Goal: Task Accomplishment & Management: Use online tool/utility

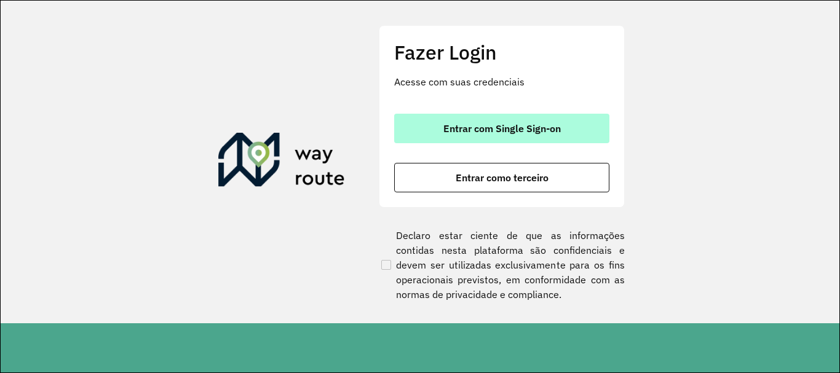
click at [456, 132] on span "Entrar com Single Sign-on" at bounding box center [501, 129] width 117 height 10
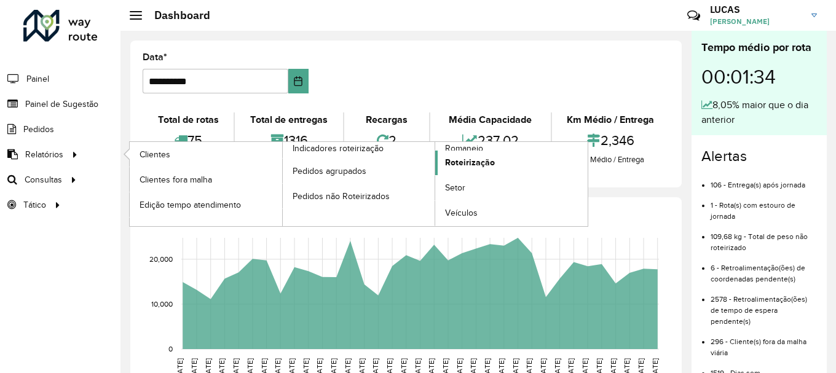
click at [486, 156] on span "Roteirização" at bounding box center [470, 162] width 50 height 13
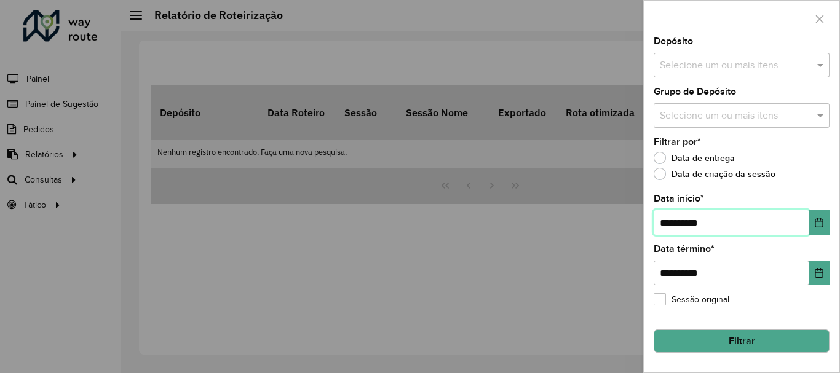
drag, startPoint x: 671, startPoint y: 224, endPoint x: 653, endPoint y: 227, distance: 17.4
click at [653, 227] on input "**********" at bounding box center [730, 222] width 155 height 25
type input "**********"
click at [690, 69] on input "text" at bounding box center [734, 65] width 157 height 15
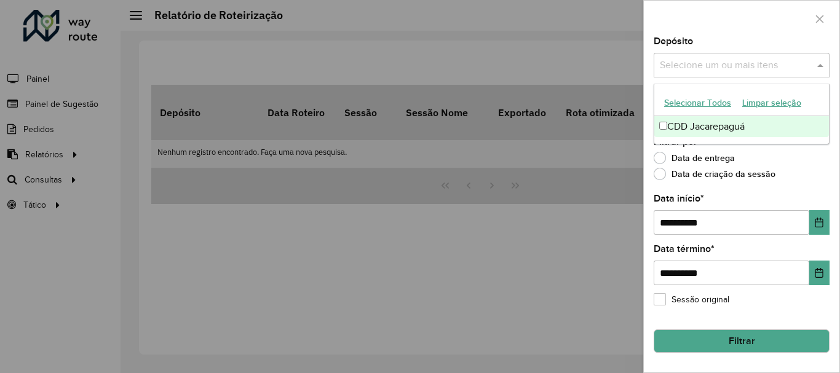
click at [701, 120] on div "CDD Jacarepaguá" at bounding box center [741, 126] width 175 height 21
click at [808, 155] on div "Data de entrega" at bounding box center [741, 161] width 176 height 15
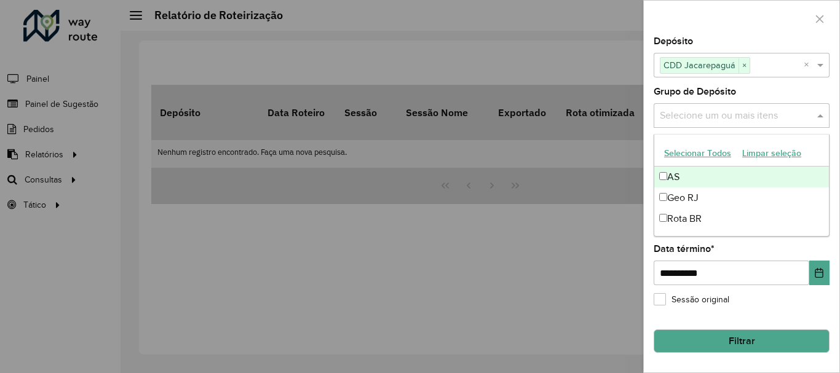
click at [781, 115] on input "text" at bounding box center [734, 116] width 157 height 15
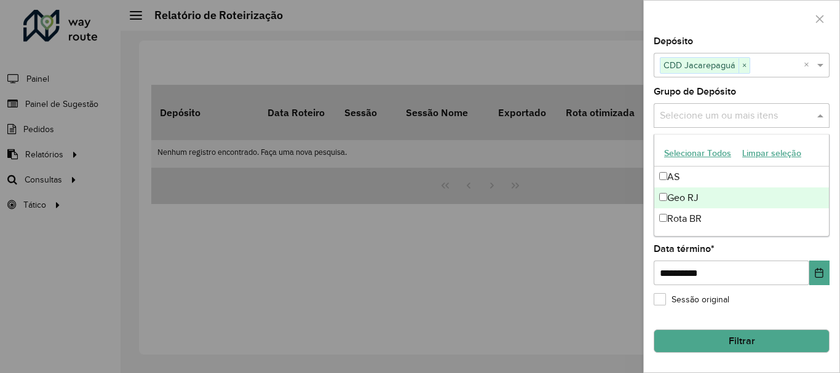
click at [674, 194] on div "Geo RJ" at bounding box center [741, 197] width 175 height 21
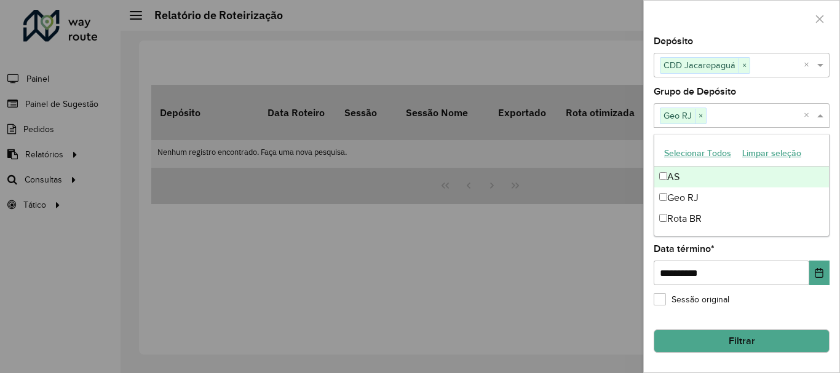
click at [650, 120] on div "**********" at bounding box center [740, 205] width 195 height 336
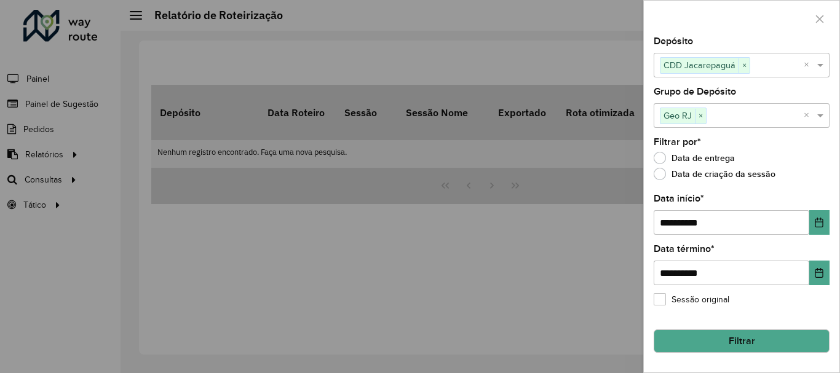
click at [722, 348] on button "Filtrar" at bounding box center [741, 340] width 176 height 23
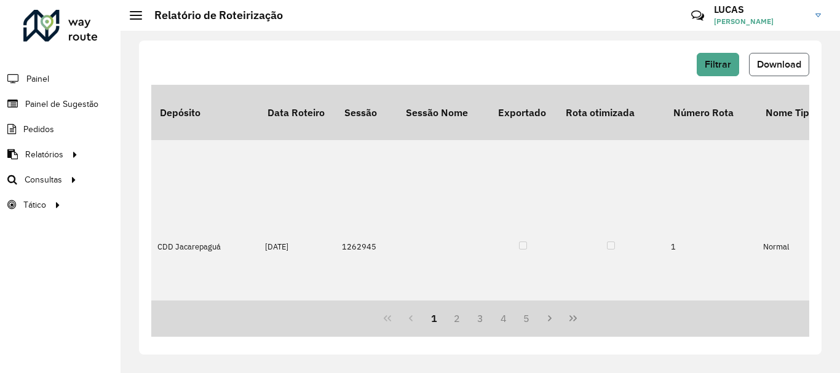
click at [771, 71] on button "Download" at bounding box center [779, 64] width 60 height 23
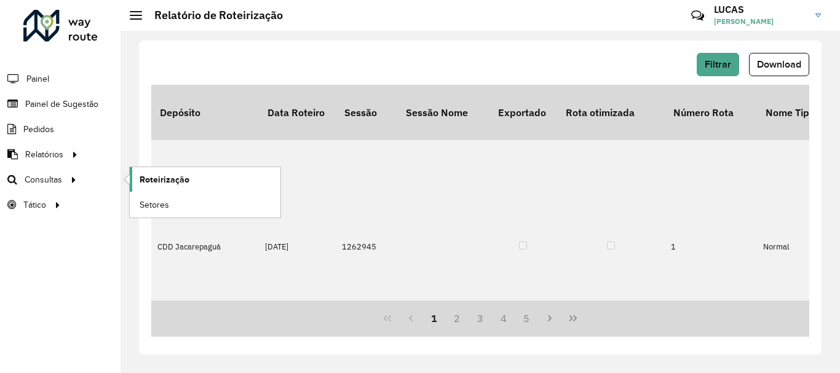
click at [173, 178] on span "Roteirização" at bounding box center [165, 179] width 50 height 13
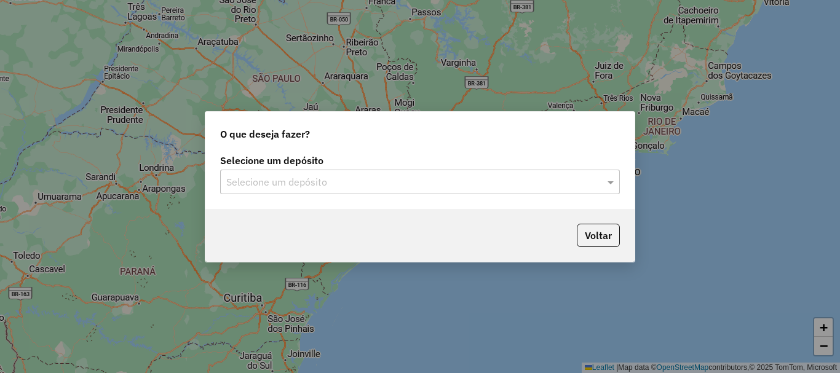
click at [478, 189] on input "text" at bounding box center [407, 182] width 363 height 15
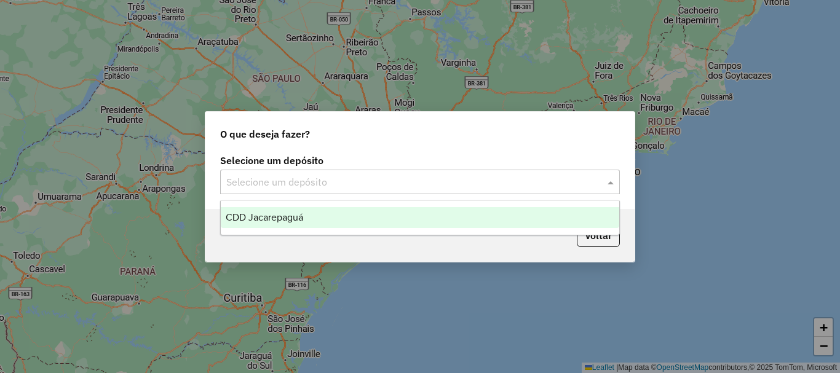
click at [374, 221] on div "CDD Jacarepaguá" at bounding box center [420, 217] width 398 height 21
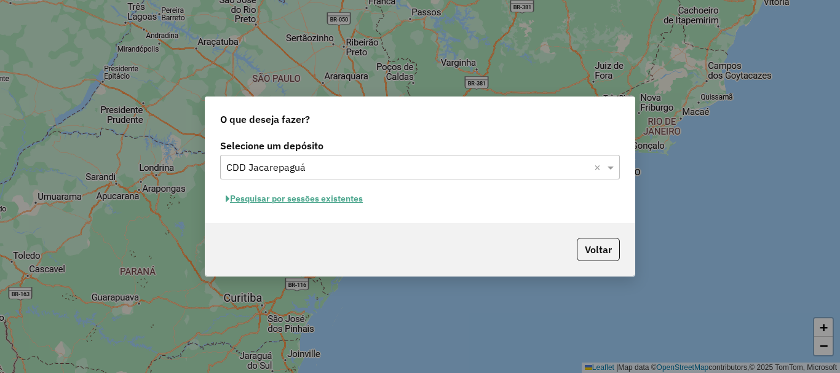
click at [307, 196] on button "Pesquisar por sessões existentes" at bounding box center [294, 198] width 148 height 19
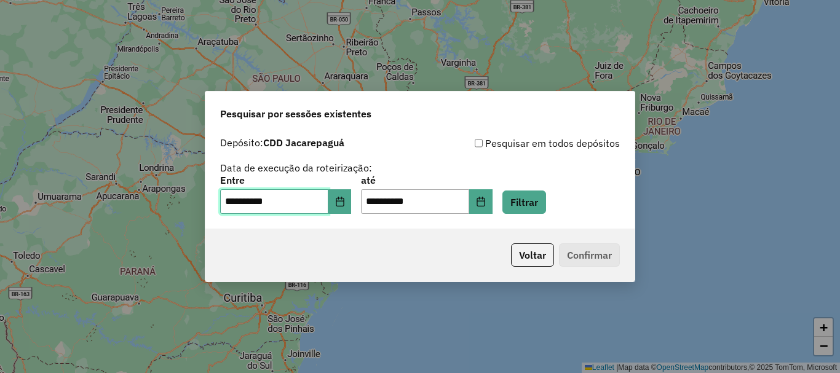
click at [238, 202] on input "**********" at bounding box center [274, 201] width 108 height 25
type input "**********"
drag, startPoint x: 388, startPoint y: 202, endPoint x: 368, endPoint y: 204, distance: 21.0
click at [368, 204] on div "**********" at bounding box center [419, 195] width 399 height 38
click at [385, 203] on input "**********" at bounding box center [415, 201] width 108 height 25
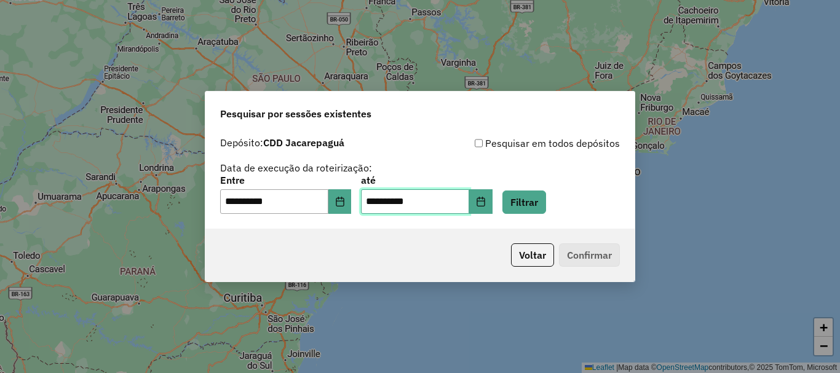
drag, startPoint x: 385, startPoint y: 203, endPoint x: 364, endPoint y: 202, distance: 20.9
click at [364, 202] on div "**********" at bounding box center [419, 195] width 399 height 38
click at [382, 201] on input "**********" at bounding box center [415, 201] width 108 height 25
drag, startPoint x: 385, startPoint y: 202, endPoint x: 368, endPoint y: 207, distance: 18.3
click at [368, 207] on div "**********" at bounding box center [419, 195] width 399 height 38
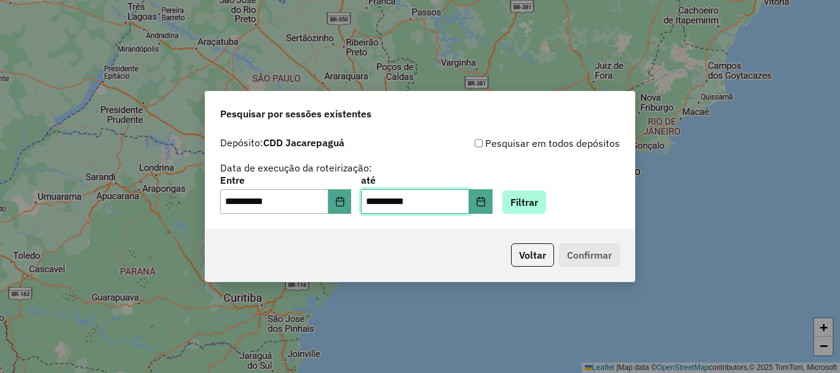
type input "**********"
click at [540, 202] on button "Filtrar" at bounding box center [524, 202] width 44 height 23
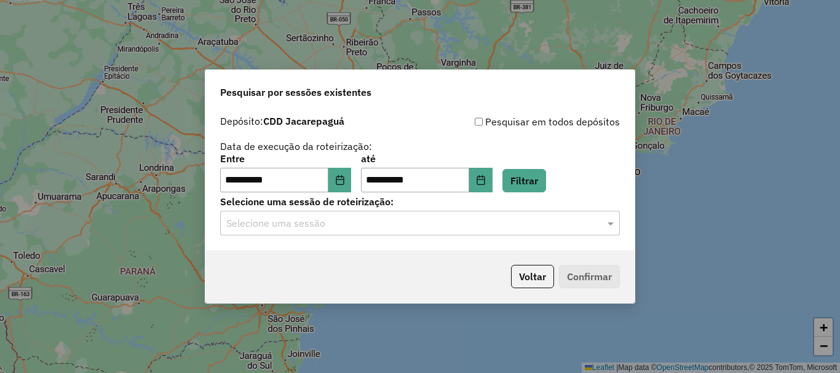
click at [370, 226] on input "text" at bounding box center [407, 223] width 363 height 15
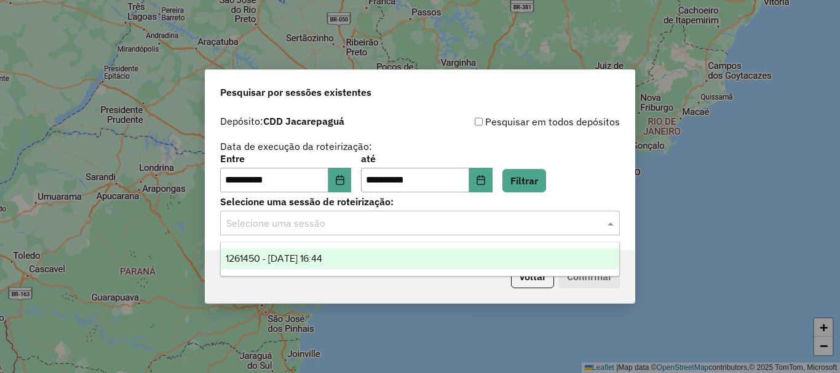
click at [322, 259] on span "1261450 - 08/09/2025 16:44" at bounding box center [274, 258] width 96 height 10
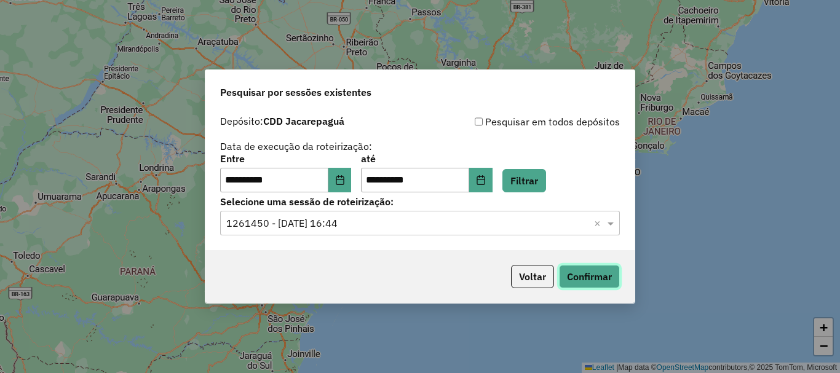
click at [580, 277] on button "Confirmar" at bounding box center [589, 276] width 61 height 23
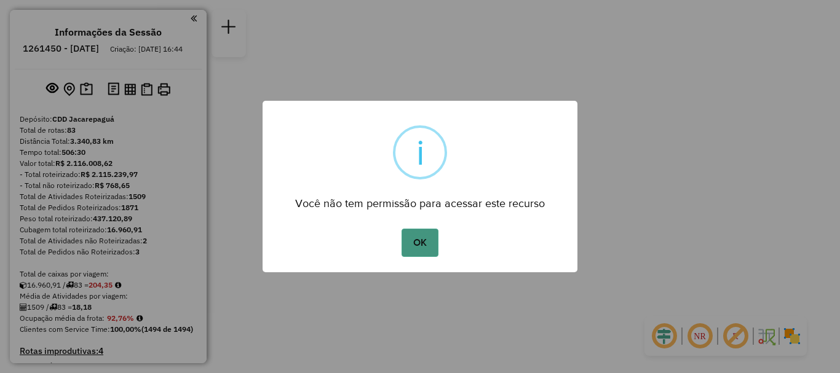
click at [430, 256] on button "OK" at bounding box center [419, 243] width 36 height 28
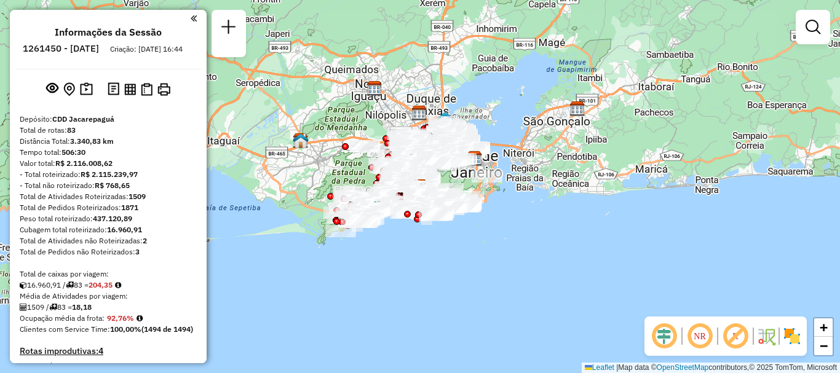
click at [825, 35] on div at bounding box center [812, 27] width 34 height 34
click at [814, 32] on em at bounding box center [812, 27] width 15 height 15
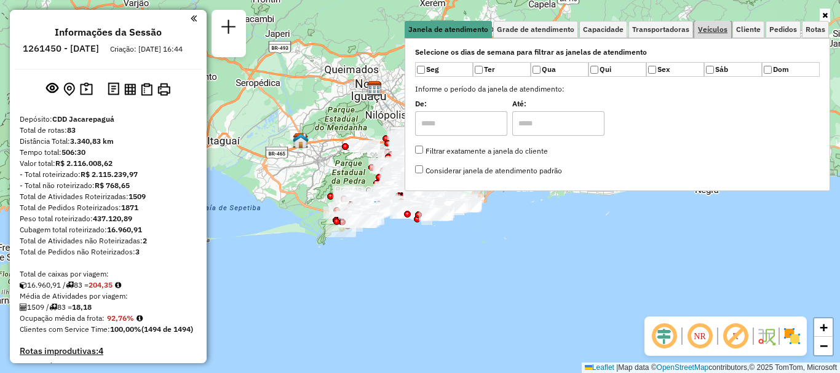
click at [709, 34] on link "Veículos" at bounding box center [712, 29] width 37 height 17
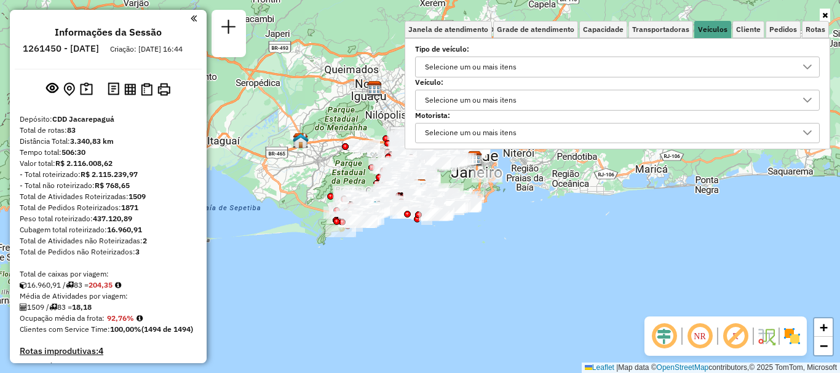
click at [533, 99] on div "Selecione um ou mais itens" at bounding box center [607, 100] width 375 height 20
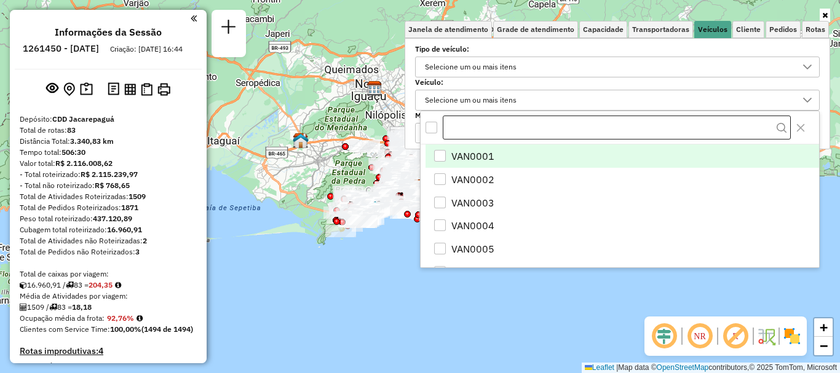
click at [489, 125] on input "text" at bounding box center [617, 128] width 348 height 25
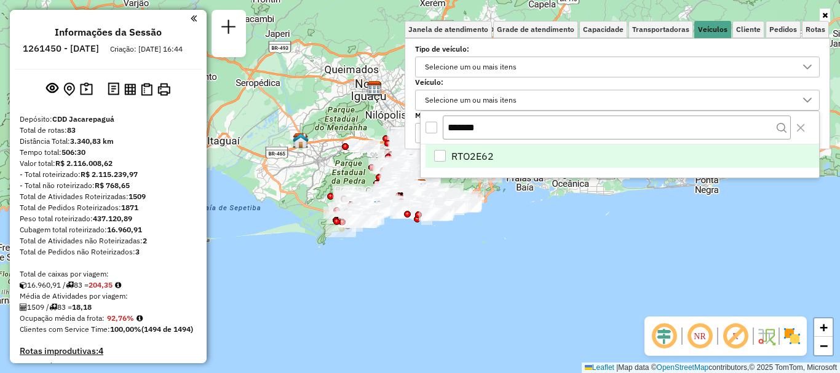
type input "*******"
click at [489, 152] on span "RTO2E62" at bounding box center [472, 156] width 42 height 15
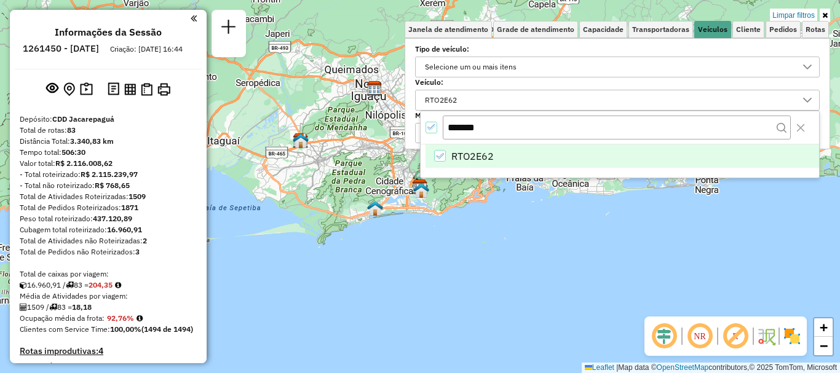
click at [796, 336] on img at bounding box center [792, 336] width 20 height 20
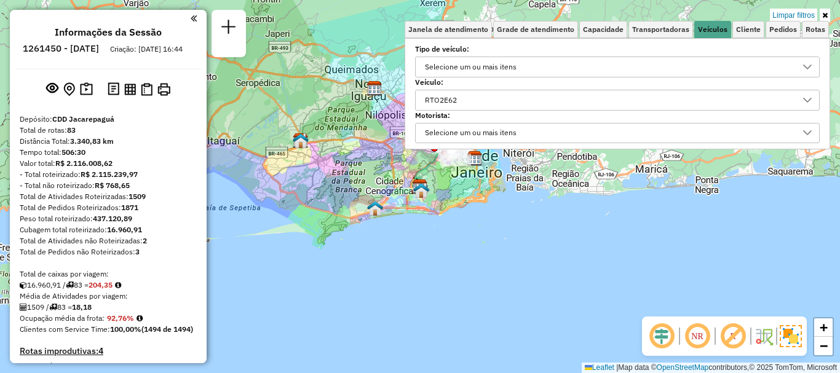
click at [828, 14] on link at bounding box center [824, 16] width 10 height 14
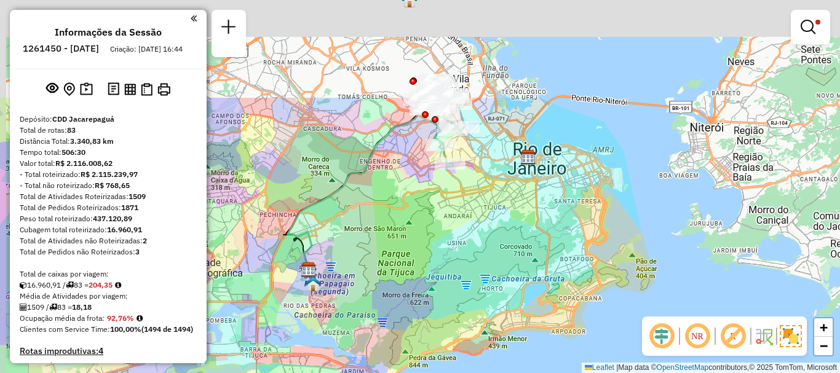
drag, startPoint x: 428, startPoint y: 144, endPoint x: 483, endPoint y: 283, distance: 150.1
click at [483, 283] on div "Limpar filtros Janela de atendimento Grade de atendimento Capacidade Transporta…" at bounding box center [420, 186] width 840 height 373
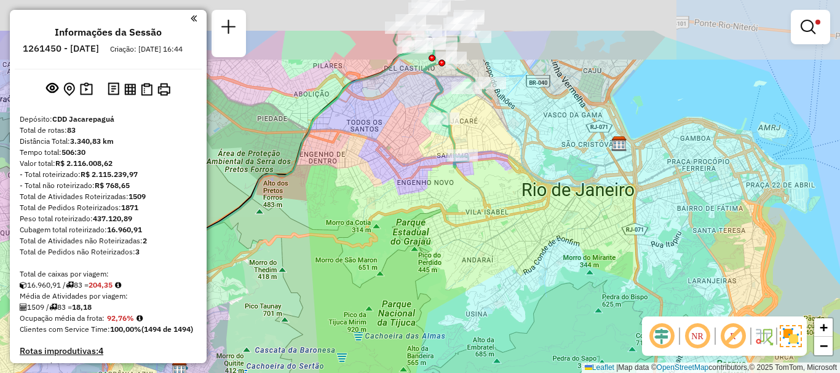
drag, startPoint x: 440, startPoint y: 117, endPoint x: 454, endPoint y: 186, distance: 69.5
click at [454, 186] on div "Limpar filtros Janela de atendimento Grade de atendimento Capacidade Transporta…" at bounding box center [420, 186] width 840 height 373
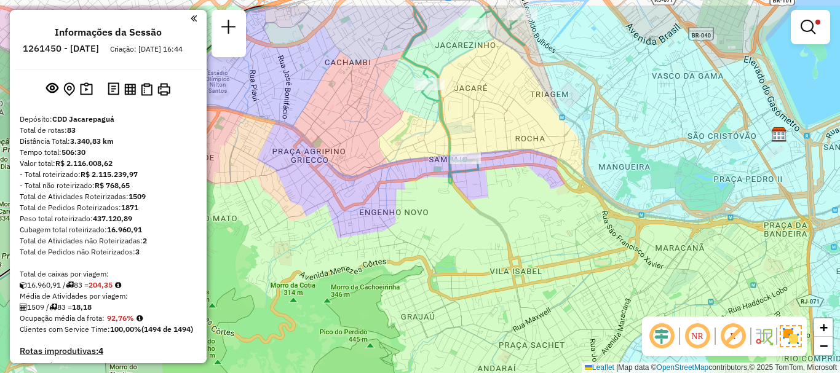
drag, startPoint x: 461, startPoint y: 149, endPoint x: 489, endPoint y: 209, distance: 66.3
click at [489, 209] on div "Limpar filtros Janela de atendimento Grade de atendimento Capacidade Transporta…" at bounding box center [420, 186] width 840 height 373
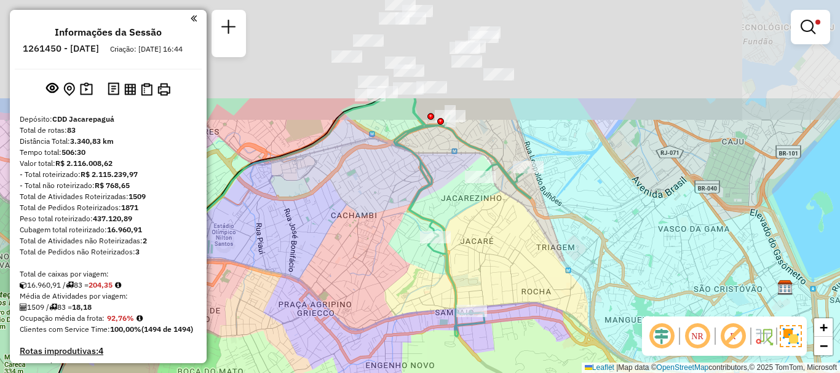
drag, startPoint x: 512, startPoint y: 124, endPoint x: 513, endPoint y: 260, distance: 135.8
click at [513, 260] on div "Limpar filtros Janela de atendimento Grade de atendimento Capacidade Transporta…" at bounding box center [420, 186] width 840 height 373
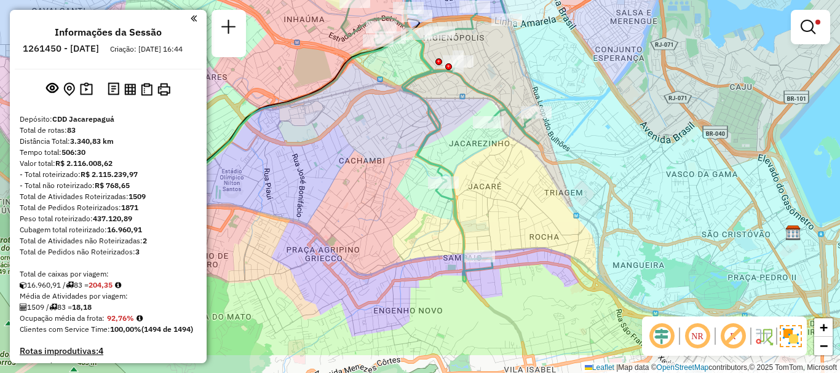
drag, startPoint x: 514, startPoint y: 222, endPoint x: 522, endPoint y: 168, distance: 55.3
click at [522, 168] on div "Limpar filtros Janela de atendimento Grade de atendimento Capacidade Transporta…" at bounding box center [420, 186] width 840 height 373
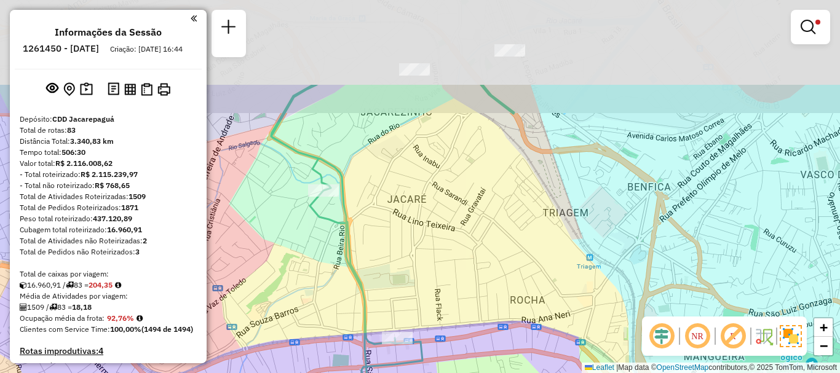
drag, startPoint x: 358, startPoint y: 183, endPoint x: 363, endPoint y: 295, distance: 112.6
click at [352, 321] on div "Limpar filtros Janela de atendimento Grade de atendimento Capacidade Transporta…" at bounding box center [420, 186] width 840 height 373
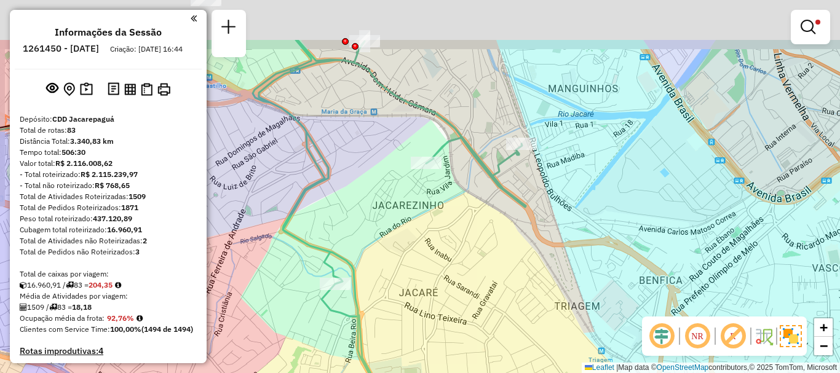
drag, startPoint x: 408, startPoint y: 186, endPoint x: 423, endPoint y: 285, distance: 100.7
click at [423, 285] on div "Limpar filtros Janela de atendimento Grade de atendimento Capacidade Transporta…" at bounding box center [420, 186] width 840 height 373
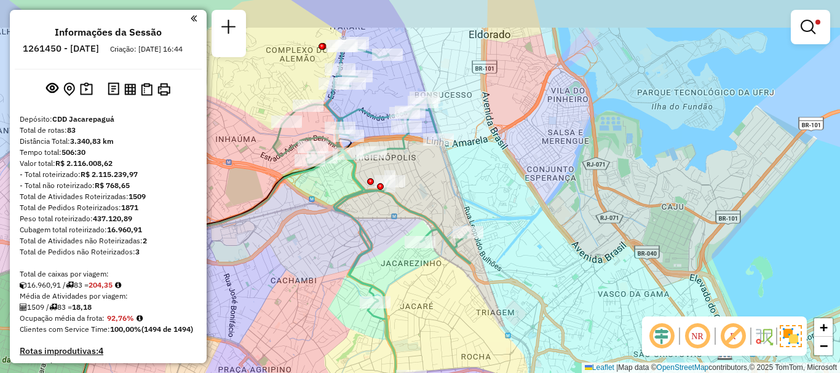
drag, startPoint x: 384, startPoint y: 232, endPoint x: 402, endPoint y: 295, distance: 65.8
click at [402, 295] on div "Limpar filtros Janela de atendimento Grade de atendimento Capacidade Transporta…" at bounding box center [420, 186] width 840 height 373
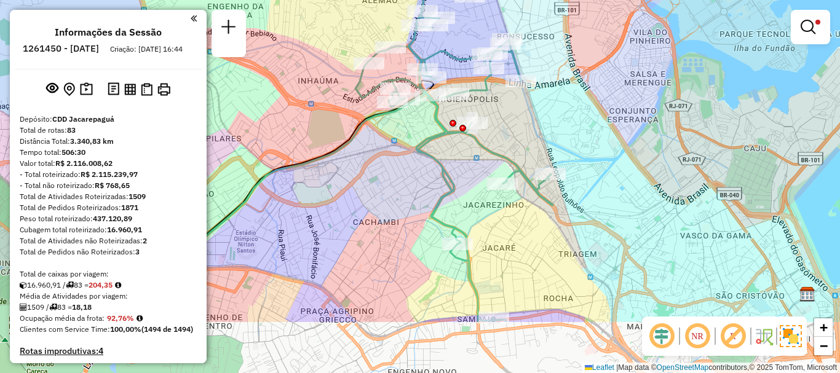
drag, startPoint x: 328, startPoint y: 248, endPoint x: 386, endPoint y: 186, distance: 84.4
click at [386, 186] on div "Limpar filtros Janela de atendimento Grade de atendimento Capacidade Transporta…" at bounding box center [420, 186] width 840 height 373
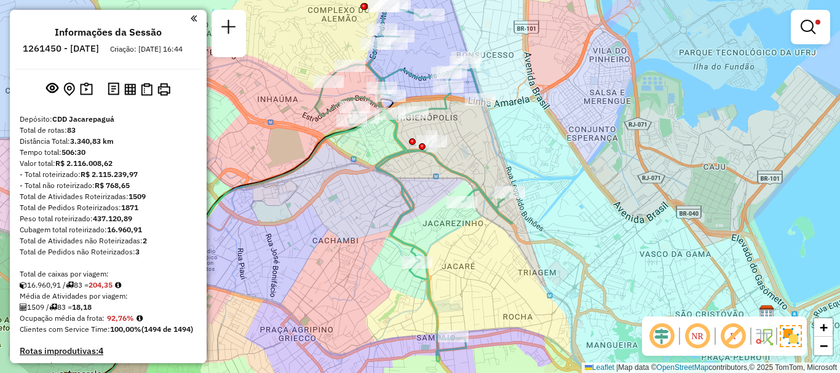
drag, startPoint x: 396, startPoint y: 206, endPoint x: 356, endPoint y: 224, distance: 44.6
click at [356, 224] on div "Limpar filtros Janela de atendimento Grade de atendimento Capacidade Transporta…" at bounding box center [420, 186] width 840 height 373
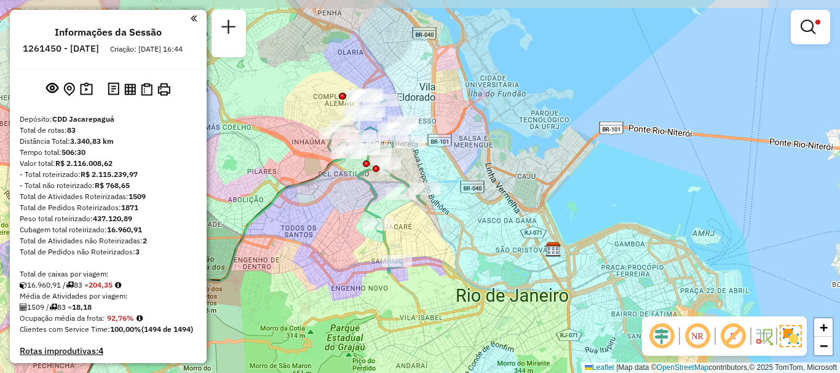
drag, startPoint x: 341, startPoint y: 269, endPoint x: 329, endPoint y: 234, distance: 37.7
click at [329, 234] on div "Limpar filtros Janela de atendimento Grade de atendimento Capacidade Transporta…" at bounding box center [420, 186] width 840 height 373
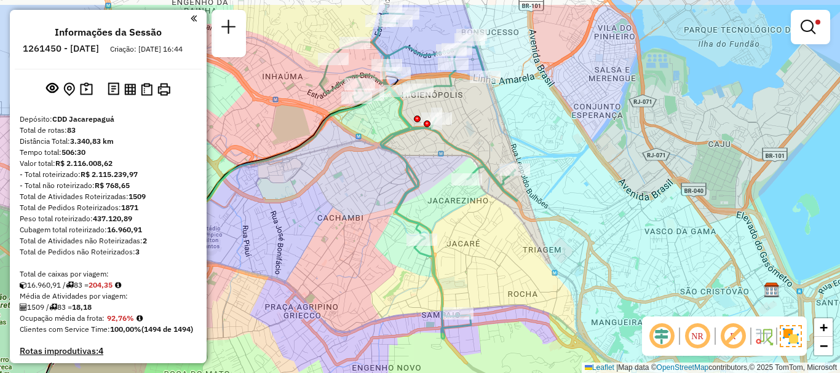
drag, startPoint x: 336, startPoint y: 240, endPoint x: 351, endPoint y: 283, distance: 44.9
click at [351, 283] on div "Limpar filtros Janela de atendimento Grade de atendimento Capacidade Transporta…" at bounding box center [420, 186] width 840 height 373
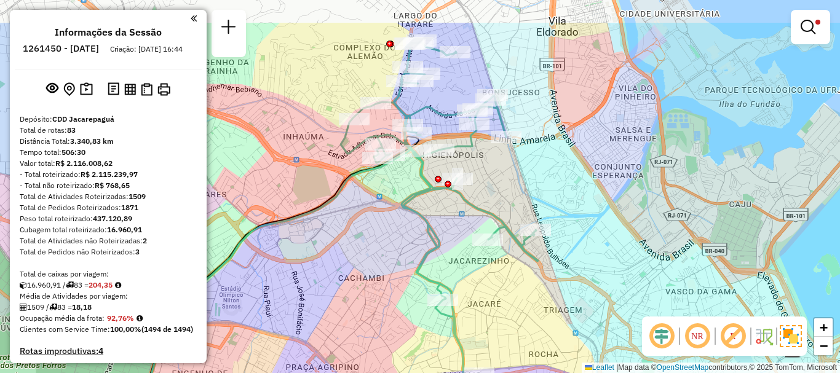
drag, startPoint x: 323, startPoint y: 256, endPoint x: 344, endPoint y: 316, distance: 63.8
click at [344, 316] on div "Limpar filtros Janela de atendimento Grade de atendimento Capacidade Transporta…" at bounding box center [420, 186] width 840 height 373
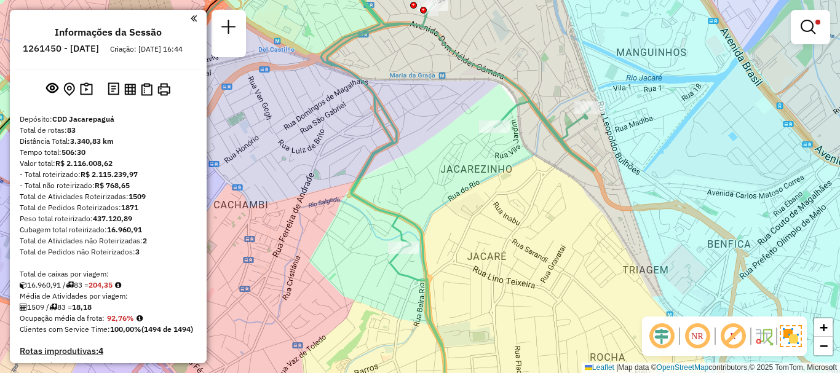
drag, startPoint x: 489, startPoint y: 309, endPoint x: 493, endPoint y: 289, distance: 20.1
click at [493, 289] on div "Limpar filtros Janela de atendimento Grade de atendimento Capacidade Transporta…" at bounding box center [420, 186] width 840 height 373
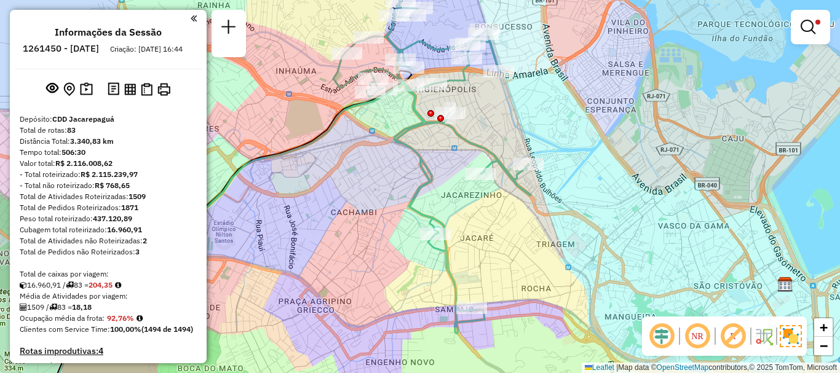
drag, startPoint x: 501, startPoint y: 280, endPoint x: 496, endPoint y: 255, distance: 25.1
click at [497, 255] on div "Limpar filtros Janela de atendimento Grade de atendimento Capacidade Transporta…" at bounding box center [420, 186] width 840 height 373
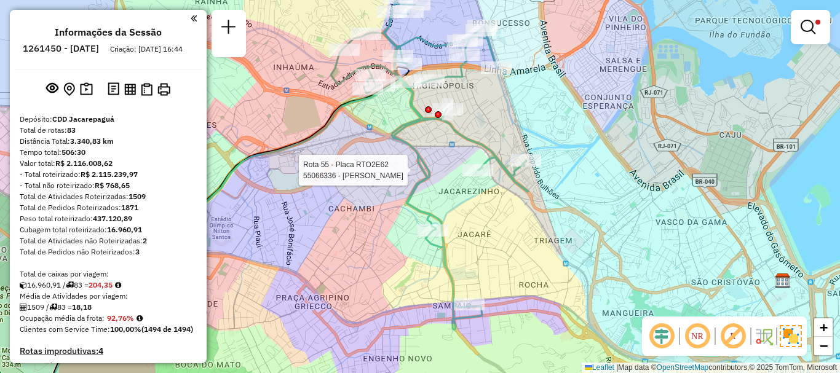
click at [477, 176] on div at bounding box center [477, 170] width 31 height 12
select select "**********"
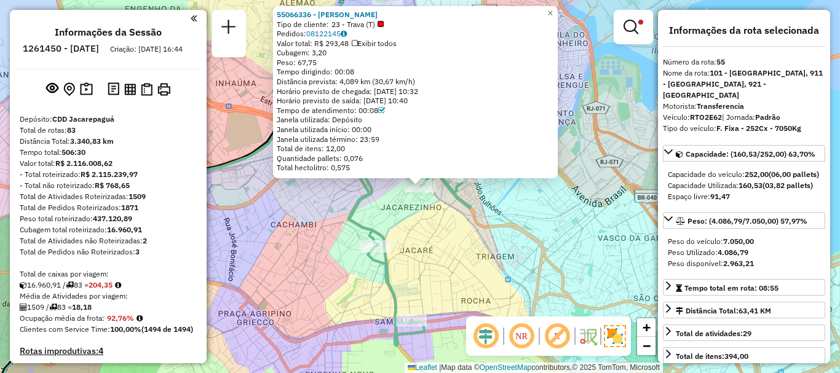
scroll to position [434, 0]
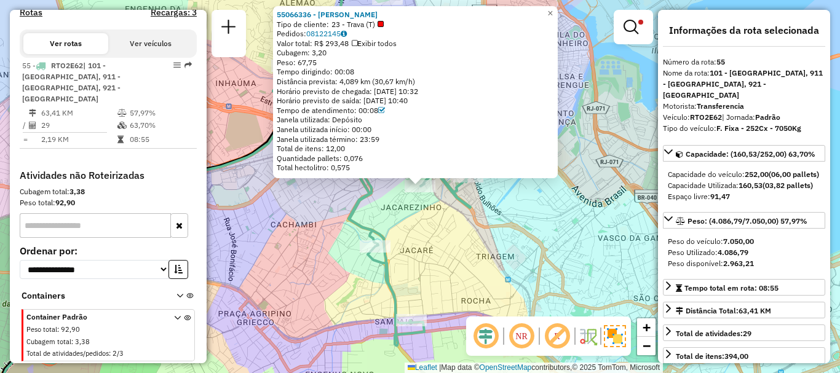
click at [403, 254] on div "55066336 - EDUARDO DA FONSECA COUTINHO Tipo de cliente: 23 - Trava (T) Pedidos:…" at bounding box center [420, 186] width 840 height 373
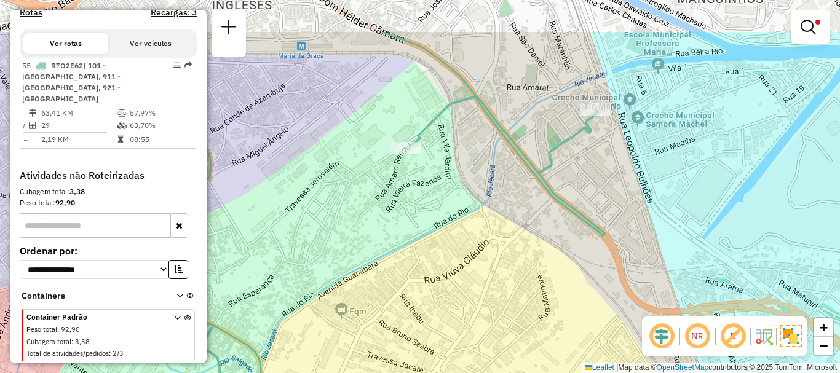
drag, startPoint x: 404, startPoint y: 133, endPoint x: 398, endPoint y: 203, distance: 69.8
click at [398, 203] on div "Limpar filtros Janela de atendimento Grade de atendimento Capacidade Transporta…" at bounding box center [420, 186] width 840 height 373
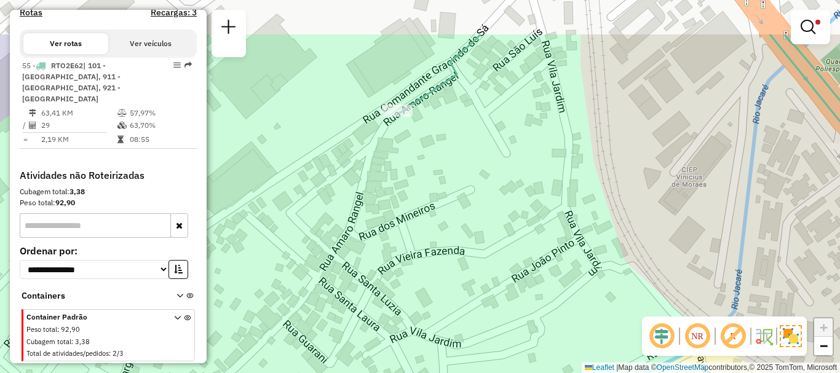
drag, startPoint x: 420, startPoint y: 101, endPoint x: 413, endPoint y: 187, distance: 85.7
click at [413, 187] on div "Limpar filtros Janela de atendimento Grade de atendimento Capacidade Transporta…" at bounding box center [420, 186] width 840 height 373
